Goal: Task Accomplishment & Management: Manage account settings

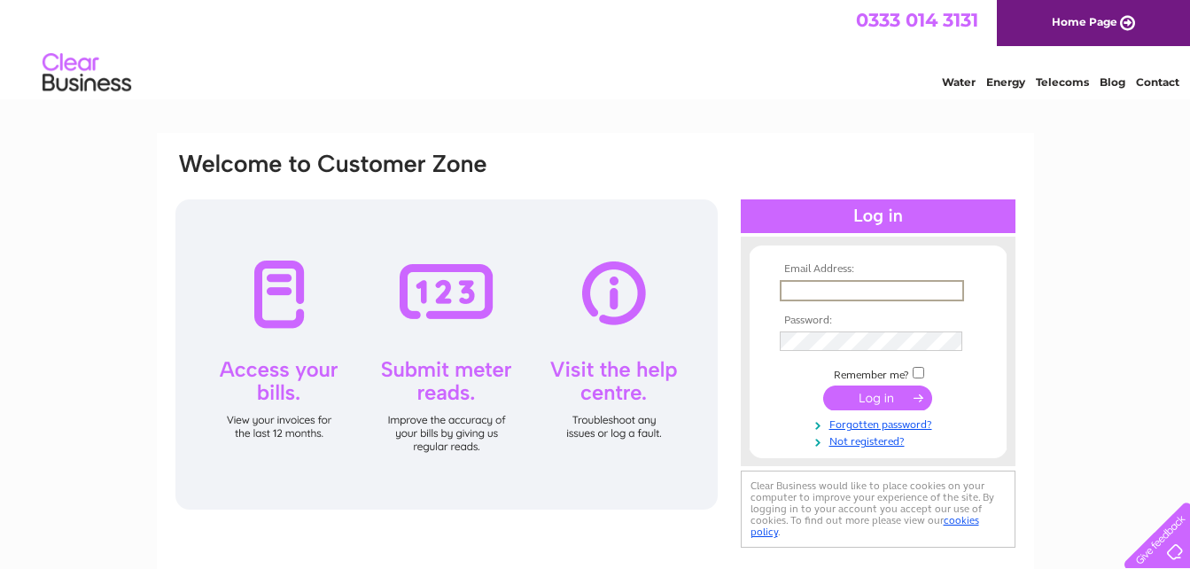
click at [898, 288] on input "text" at bounding box center [872, 290] width 184 height 21
type input "moadon@hotmail.com"
click at [871, 390] on input "submit" at bounding box center [877, 396] width 109 height 25
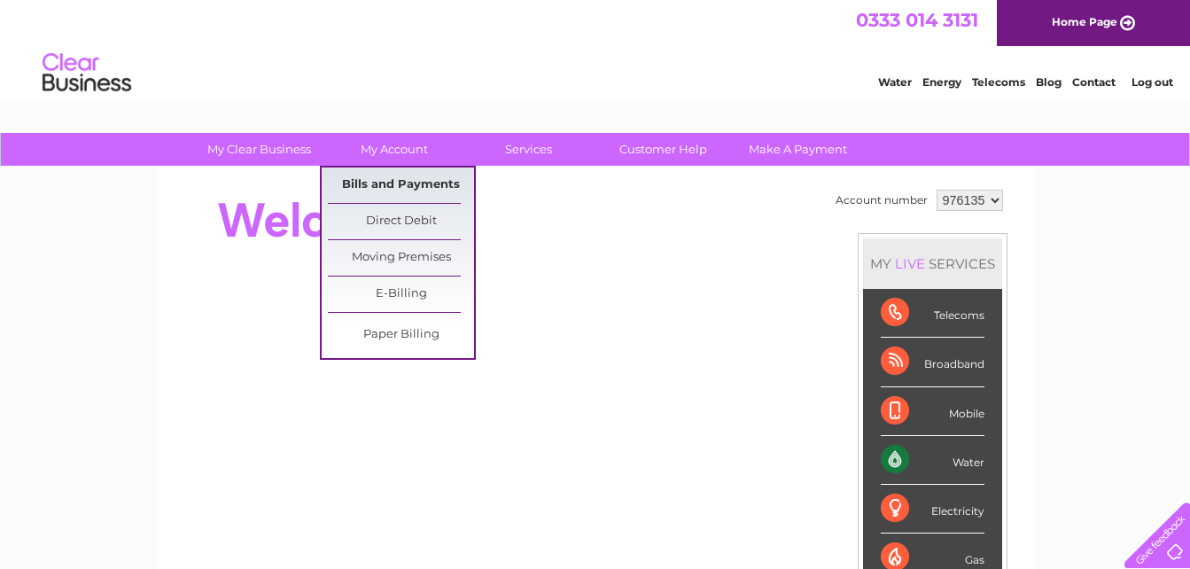
click at [415, 173] on link "Bills and Payments" at bounding box center [401, 184] width 146 height 35
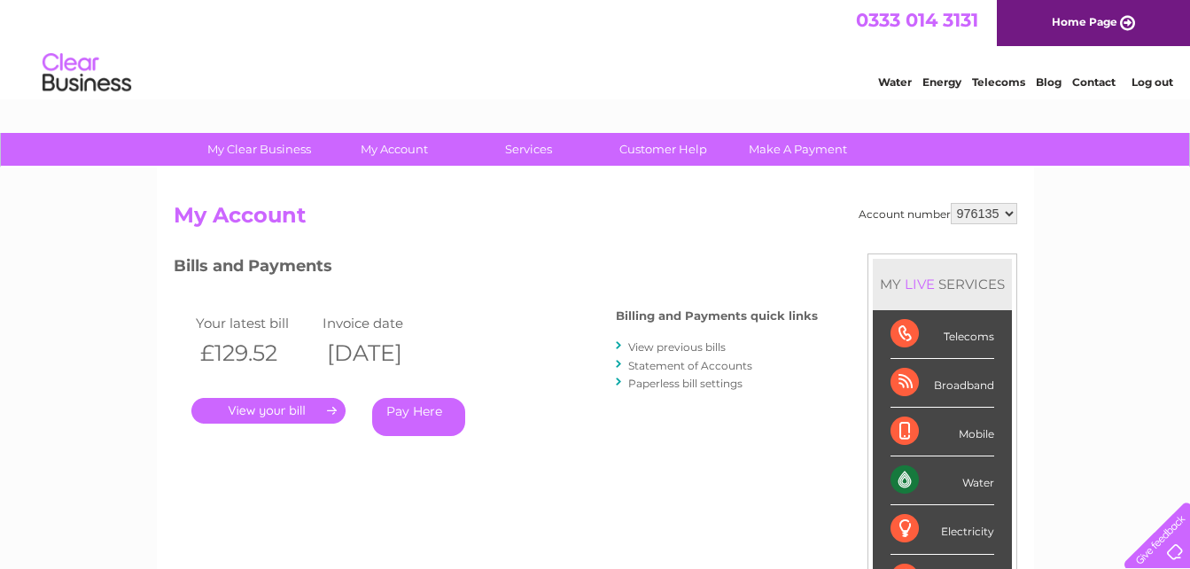
click at [259, 408] on link "." at bounding box center [268, 411] width 154 height 26
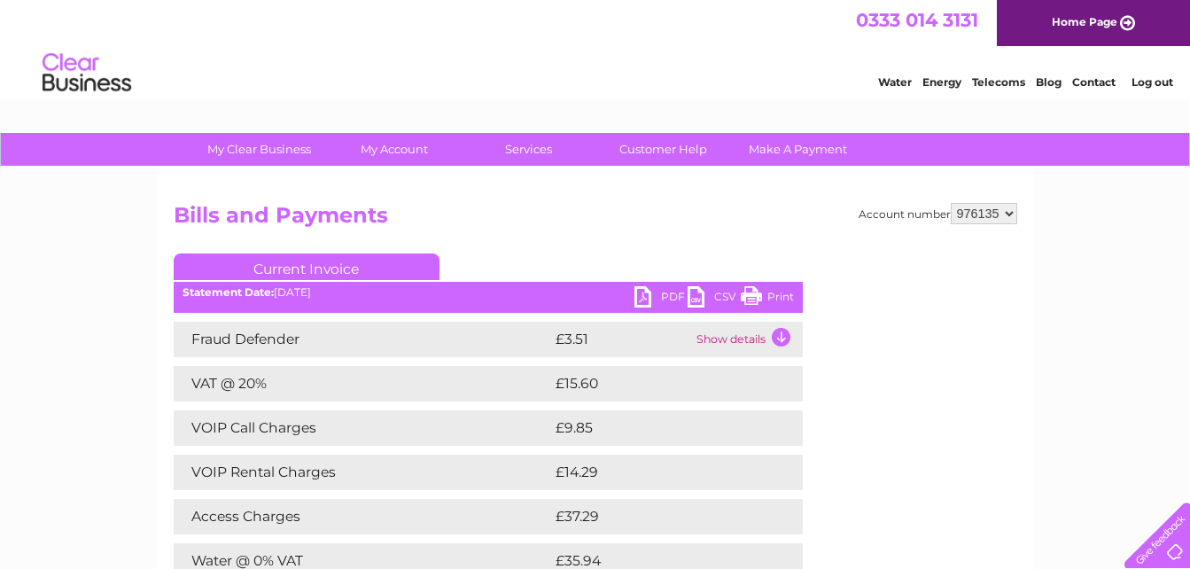
click at [781, 291] on link "Print" at bounding box center [767, 299] width 53 height 26
drag, startPoint x: 1197, startPoint y: 198, endPoint x: 1187, endPoint y: 43, distance: 155.4
click at [1150, 81] on link "Log out" at bounding box center [1152, 81] width 42 height 13
